Goal: Navigation & Orientation: Find specific page/section

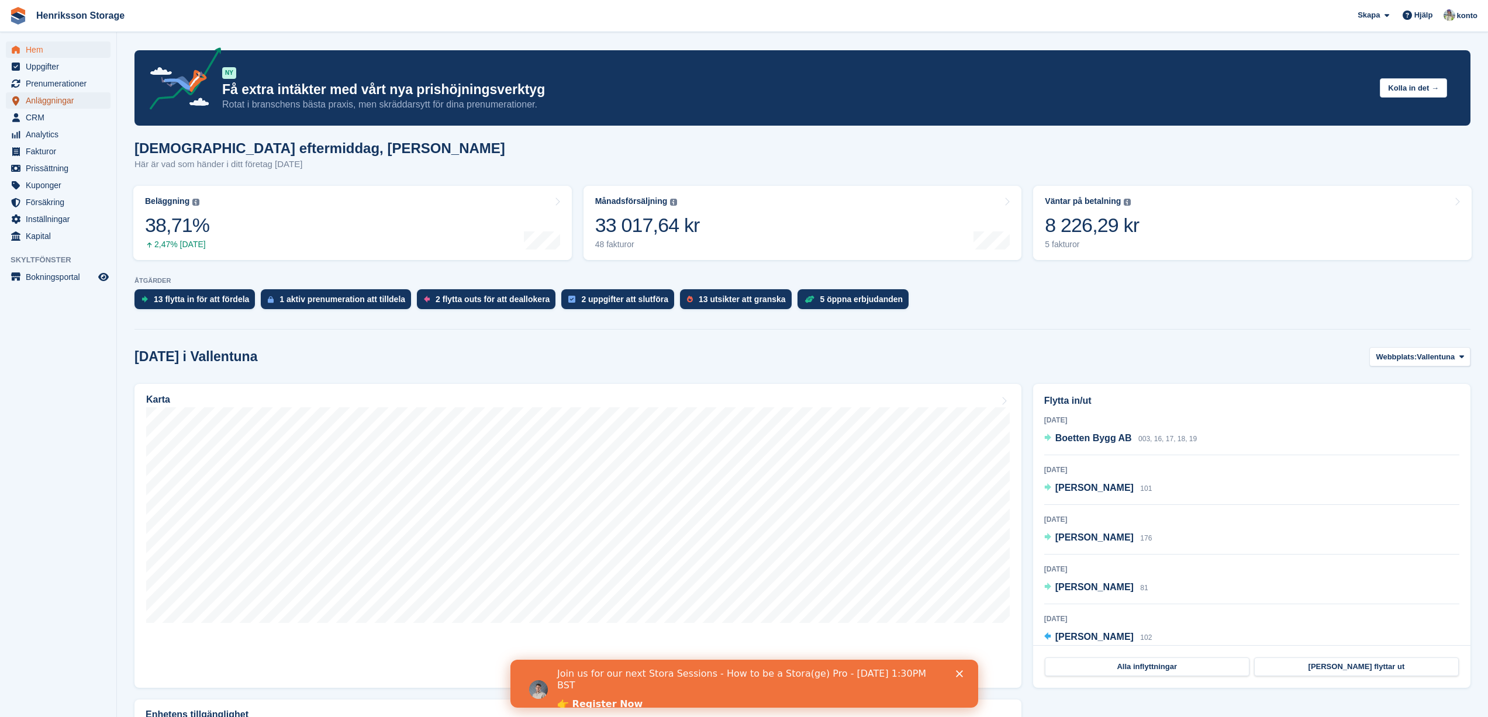
click at [59, 98] on span "Anläggningar" at bounding box center [61, 100] width 70 height 16
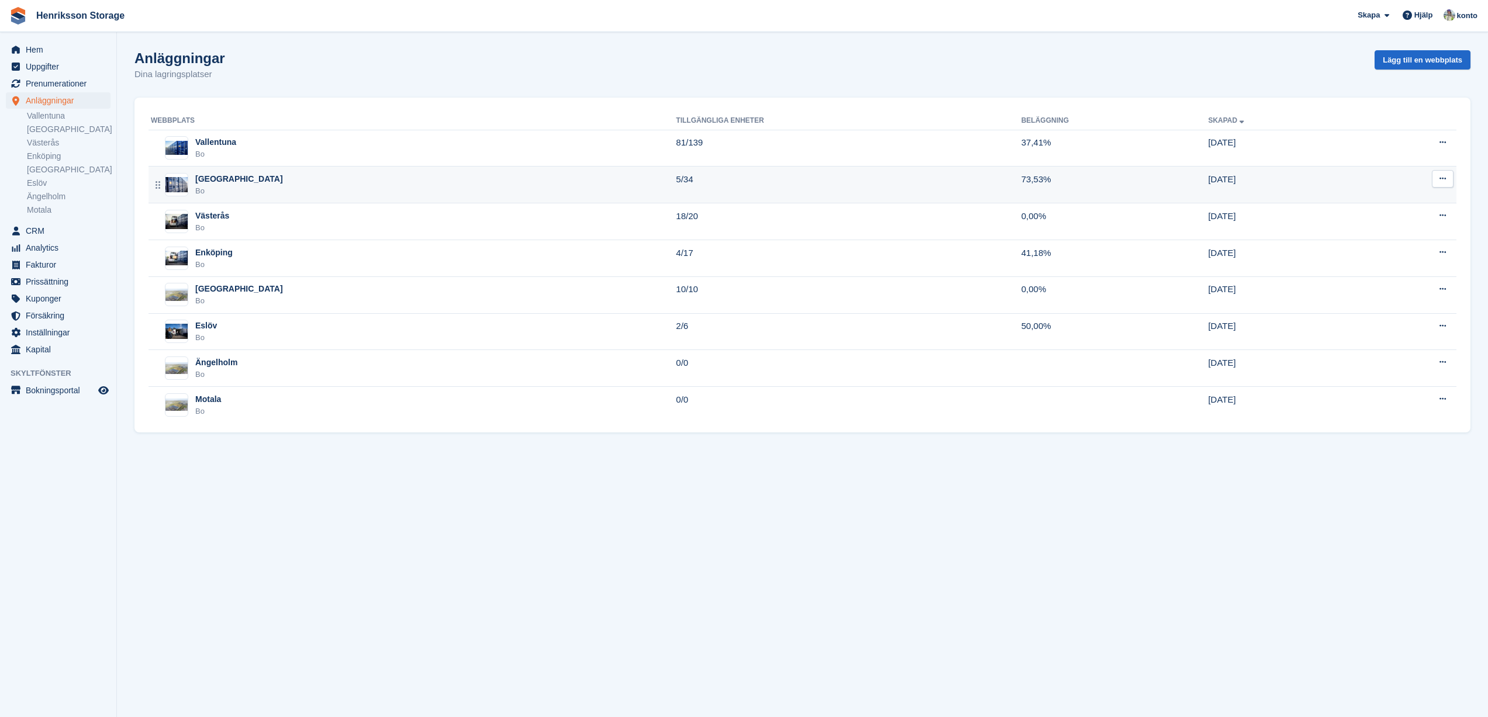
click at [260, 183] on div "Halmstad Bo" at bounding box center [413, 185] width 525 height 24
